Goal: Information Seeking & Learning: Learn about a topic

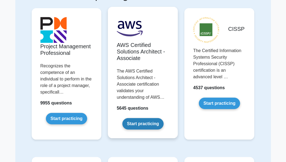
click at [143, 121] on link "Start practicing" at bounding box center [142, 123] width 41 height 11
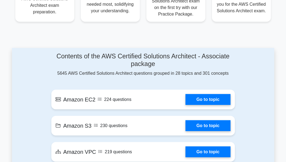
scroll to position [283, 0]
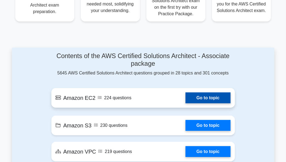
click at [199, 97] on link "Go to topic" at bounding box center [207, 97] width 45 height 11
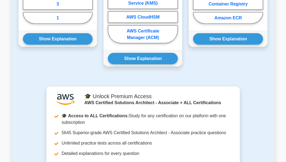
scroll to position [404, 0]
